Goal: Task Accomplishment & Management: Manage account settings

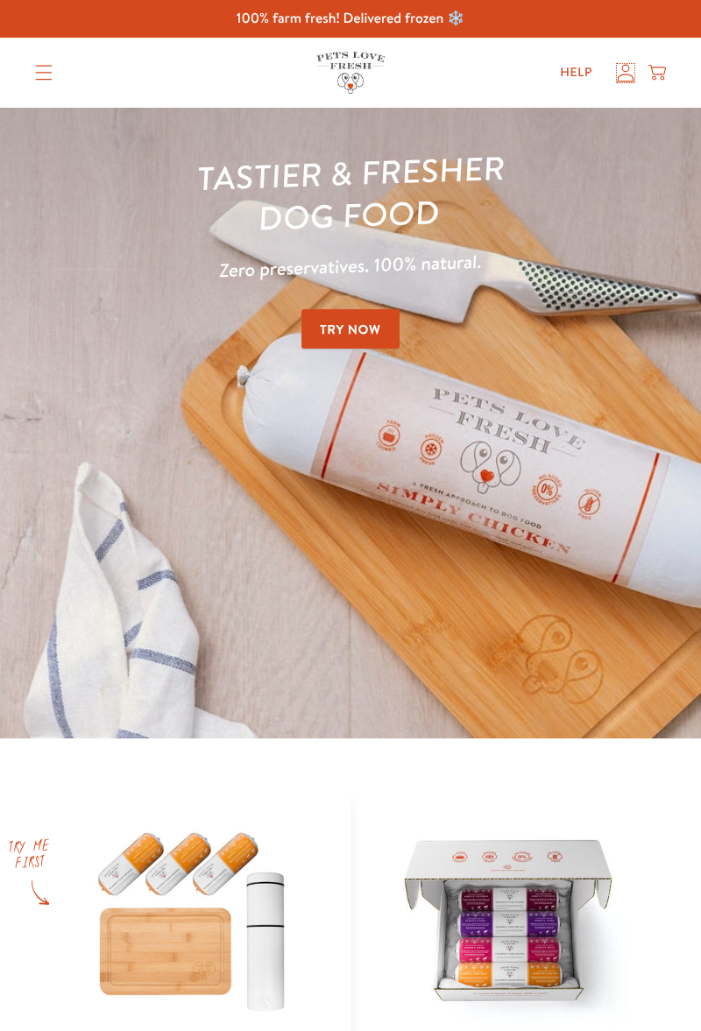
click at [621, 65] on icon at bounding box center [626, 73] width 18 height 18
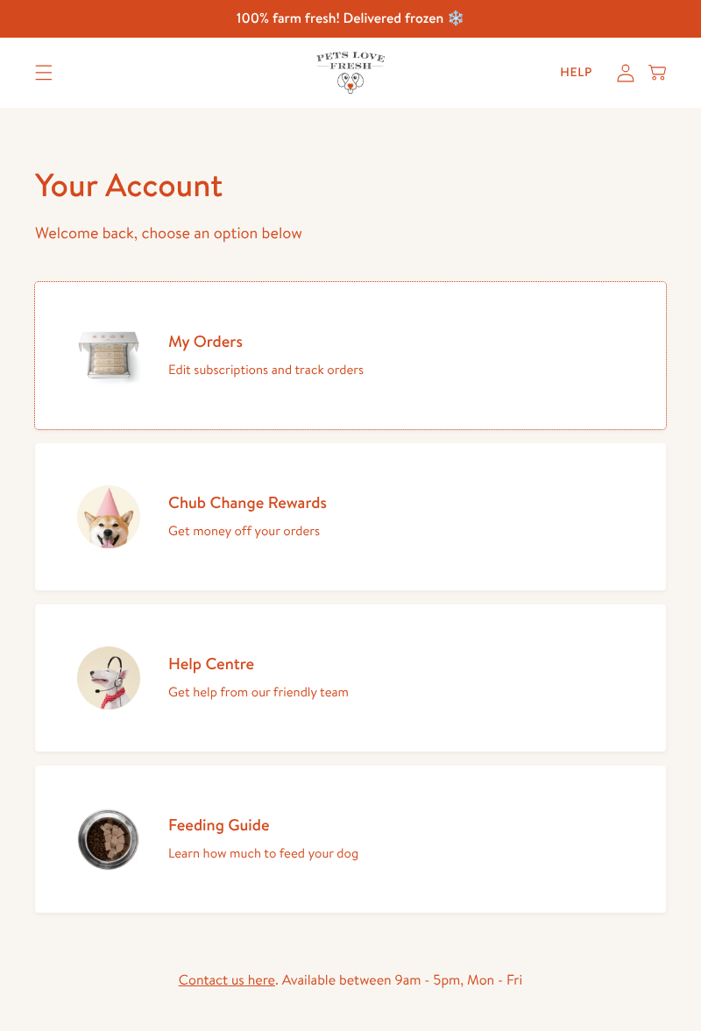
click at [104, 340] on img at bounding box center [108, 355] width 63 height 63
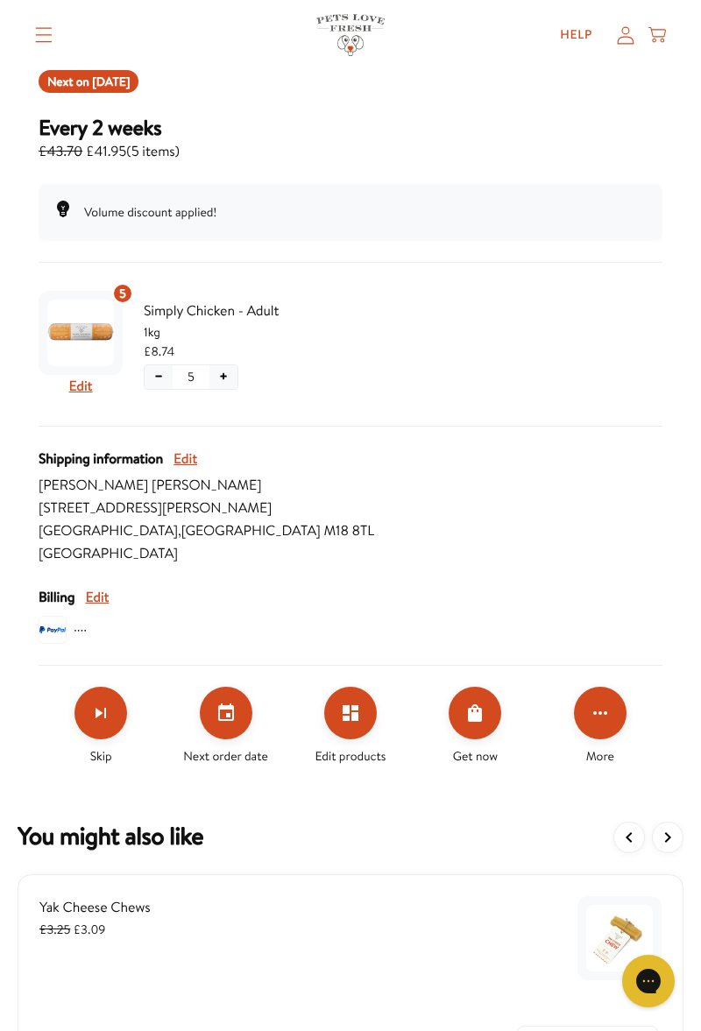
scroll to position [175, 0]
